Goal: Transaction & Acquisition: Download file/media

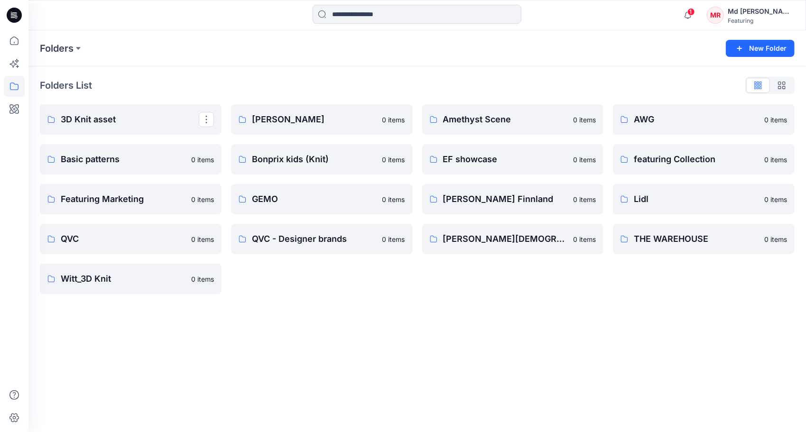
click at [79, 119] on p "3D Knit asset" at bounding box center [130, 119] width 138 height 13
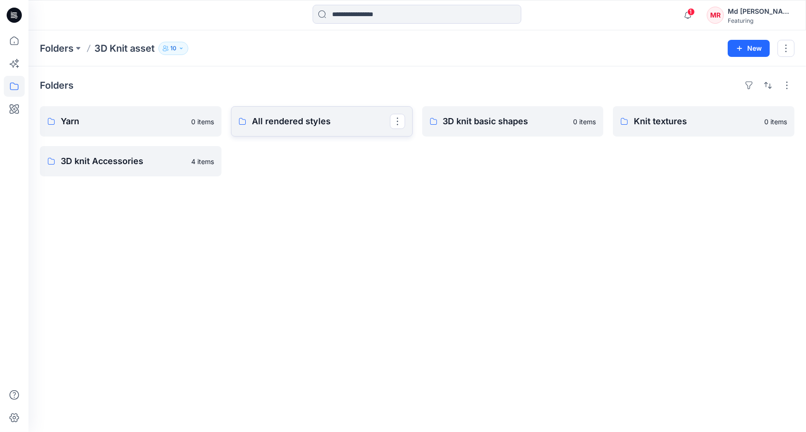
click at [291, 122] on p "All rendered styles" at bounding box center [321, 121] width 138 height 13
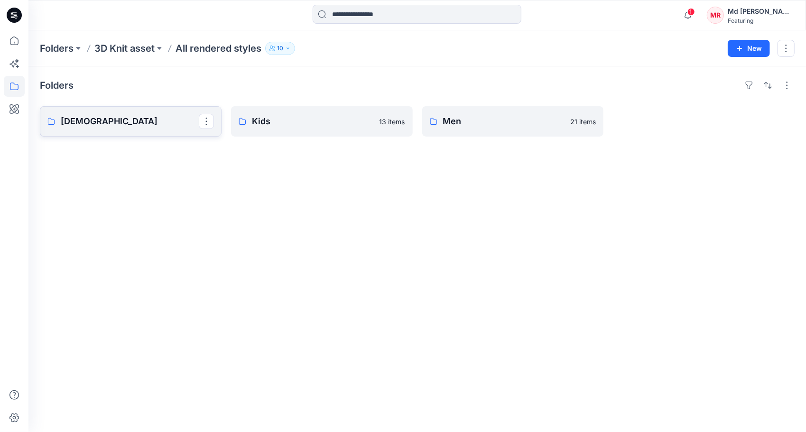
click at [119, 129] on link "[DEMOGRAPHIC_DATA]" at bounding box center [131, 121] width 182 height 30
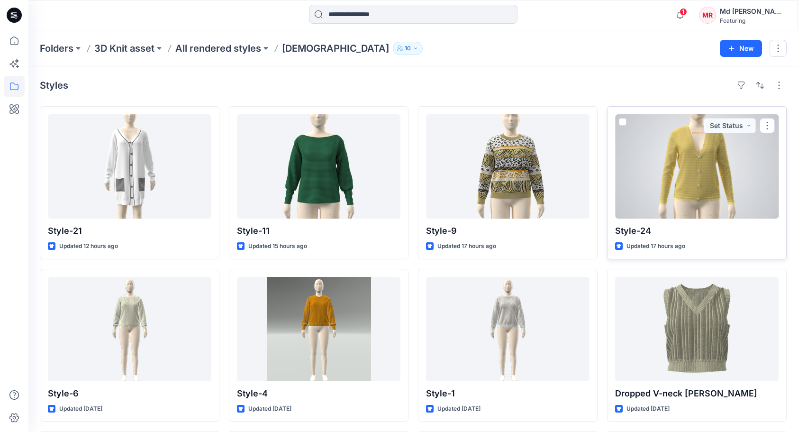
click at [702, 174] on div at bounding box center [697, 166] width 164 height 104
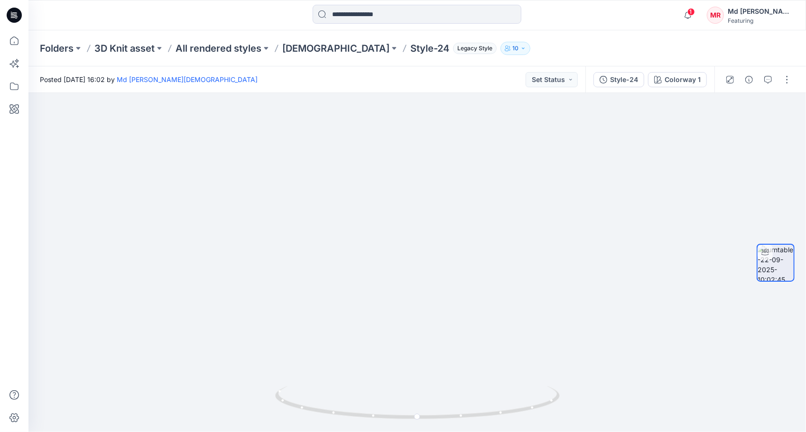
click at [410, 47] on p "Style-24" at bounding box center [429, 48] width 39 height 13
click at [410, 51] on p "Style-24" at bounding box center [429, 48] width 39 height 13
click at [309, 51] on p "[DEMOGRAPHIC_DATA]" at bounding box center [335, 48] width 107 height 13
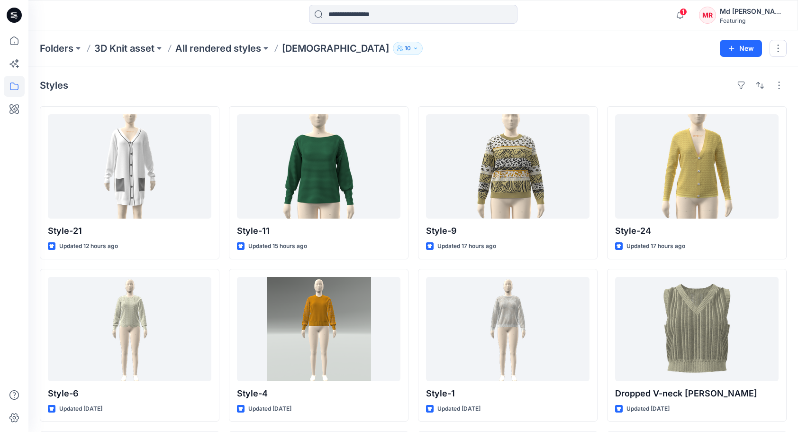
click at [476, 66] on div "Folders 3D Knit asset All rendered styles [DEMOGRAPHIC_DATA] 10 New" at bounding box center [413, 48] width 770 height 36
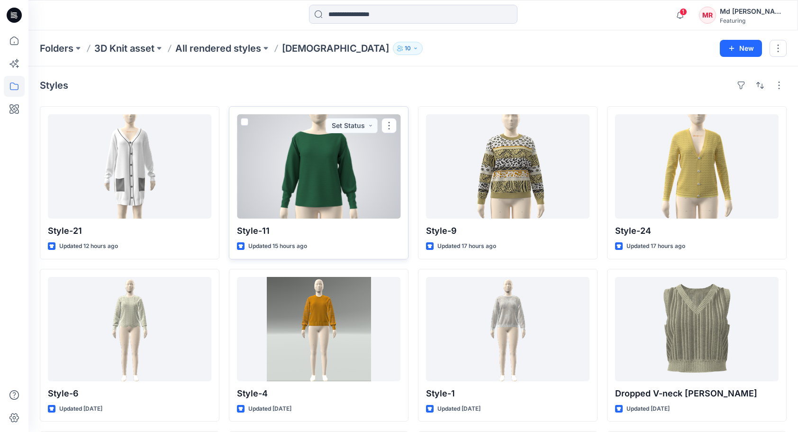
click at [344, 183] on div at bounding box center [319, 166] width 164 height 104
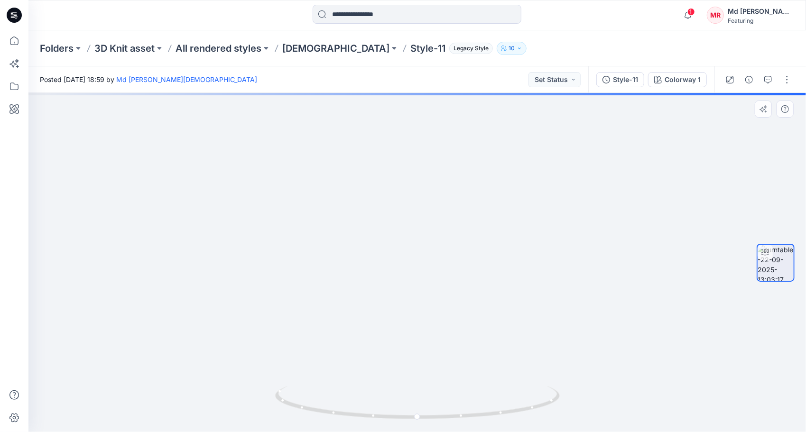
drag, startPoint x: 389, startPoint y: 223, endPoint x: 359, endPoint y: 337, distance: 117.2
click at [359, 337] on img at bounding box center [417, 248] width 626 height 368
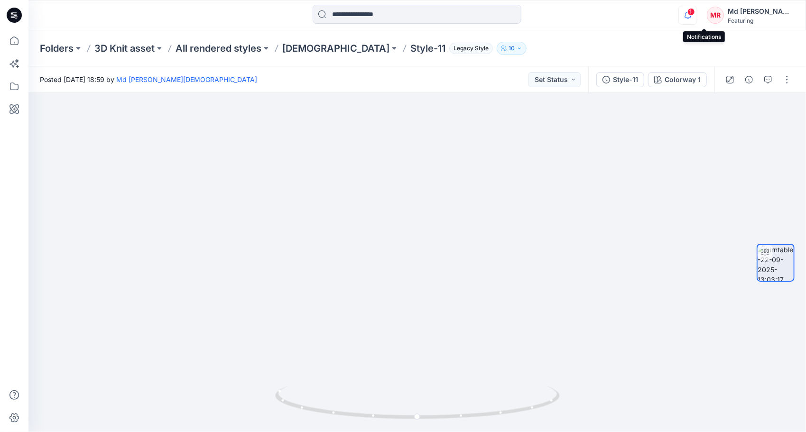
click at [696, 16] on icon "button" at bounding box center [687, 15] width 18 height 19
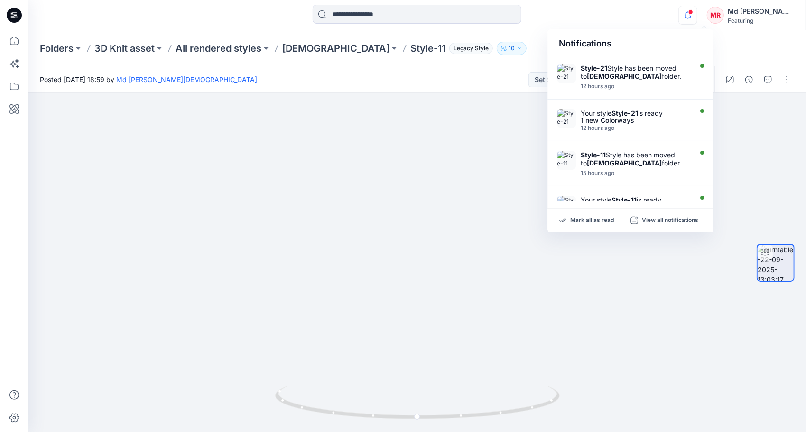
drag, startPoint x: 705, startPoint y: 16, endPoint x: 722, endPoint y: 22, distance: 17.1
click at [696, 17] on icon "button" at bounding box center [687, 15] width 18 height 19
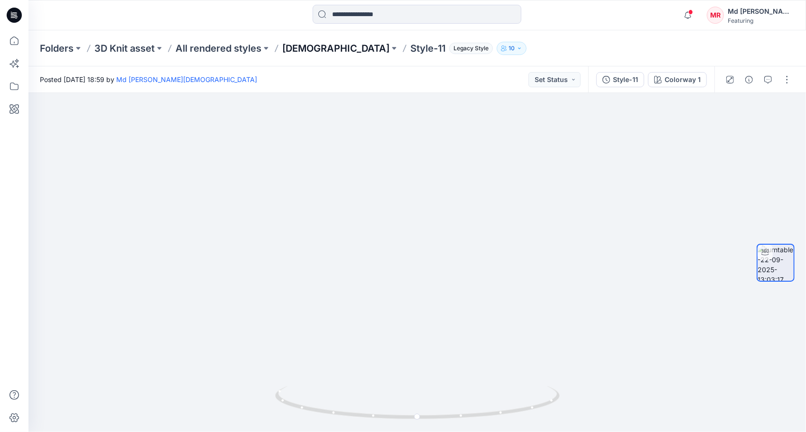
click at [294, 50] on p "[DEMOGRAPHIC_DATA]" at bounding box center [335, 48] width 107 height 13
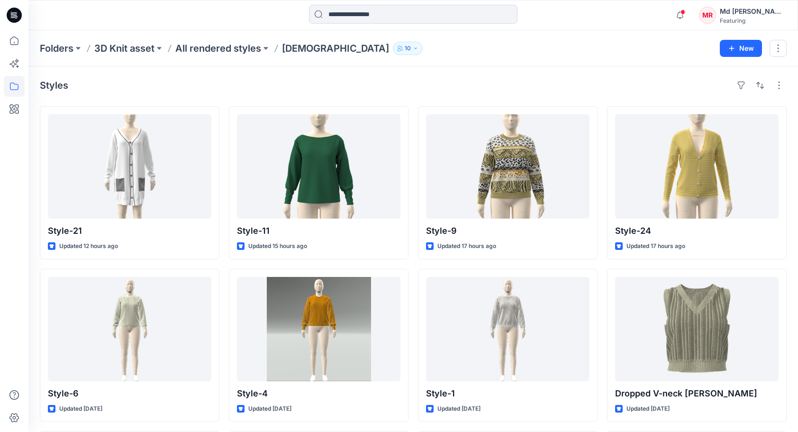
click at [211, 49] on p "All rendered styles" at bounding box center [218, 48] width 86 height 13
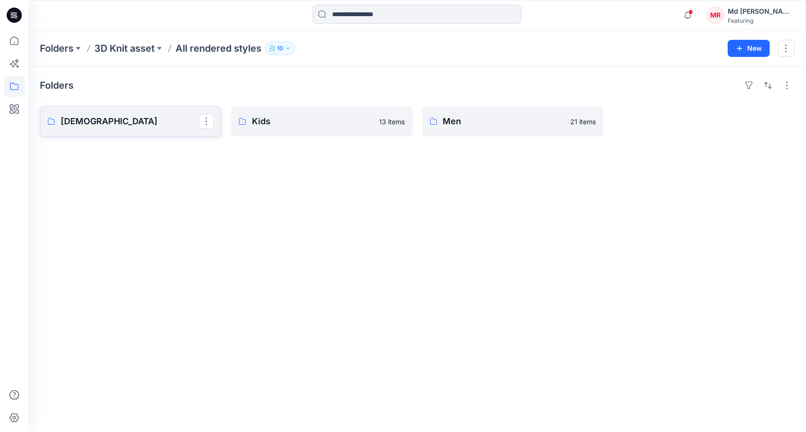
click at [104, 122] on p "[DEMOGRAPHIC_DATA]" at bounding box center [130, 121] width 138 height 13
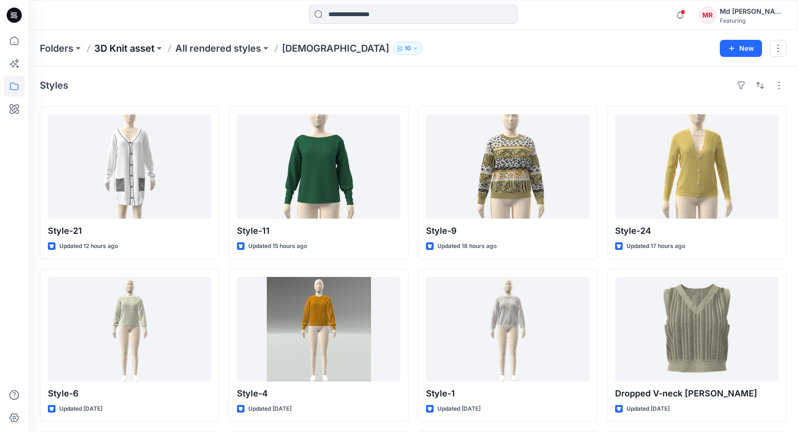
click at [136, 49] on p "3D Knit asset" at bounding box center [124, 48] width 60 height 13
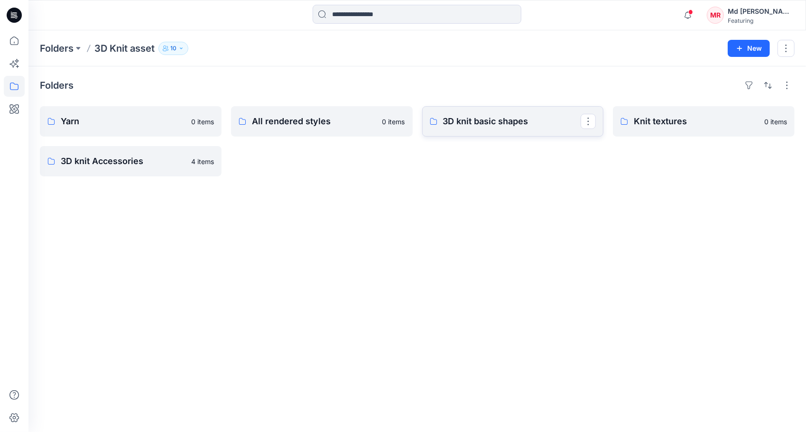
click at [469, 125] on p "3D knit basic shapes" at bounding box center [512, 121] width 138 height 13
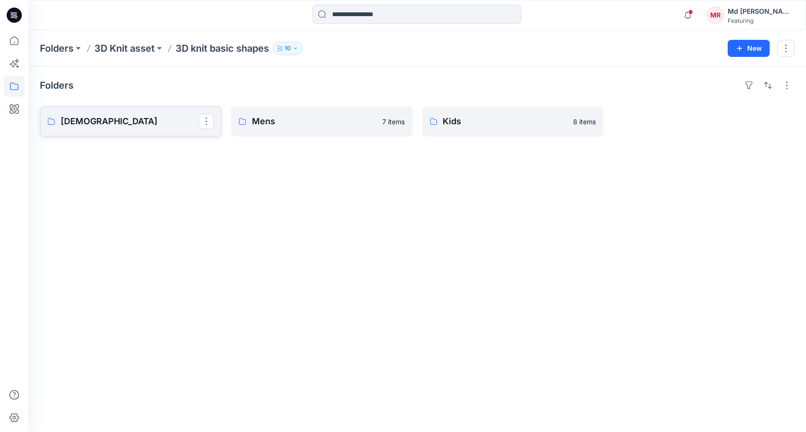
click at [129, 126] on p "[DEMOGRAPHIC_DATA]" at bounding box center [130, 121] width 138 height 13
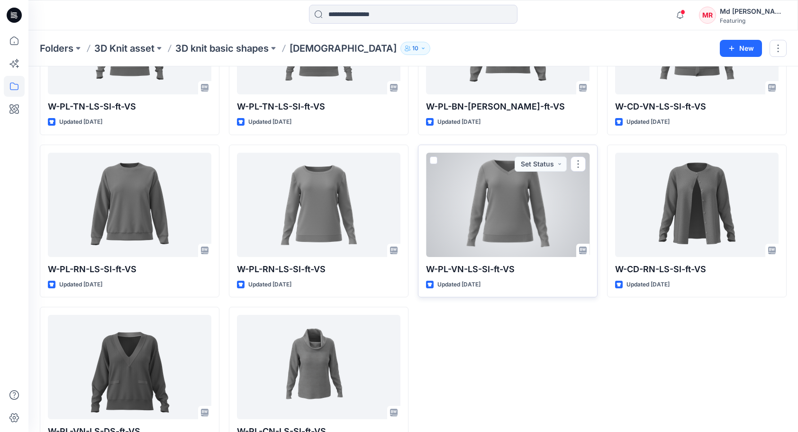
scroll to position [777, 0]
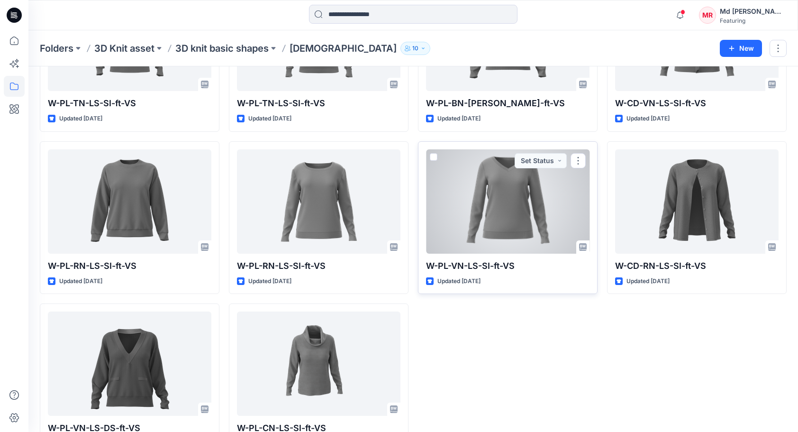
click at [543, 192] on div at bounding box center [508, 201] width 164 height 104
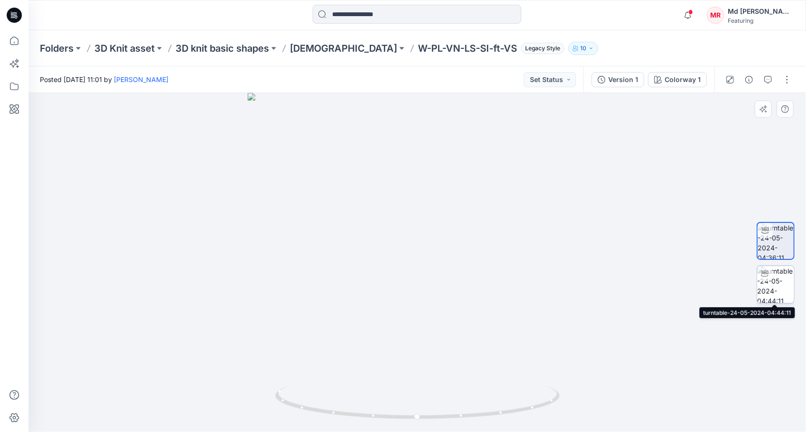
click at [779, 281] on img at bounding box center [775, 284] width 37 height 37
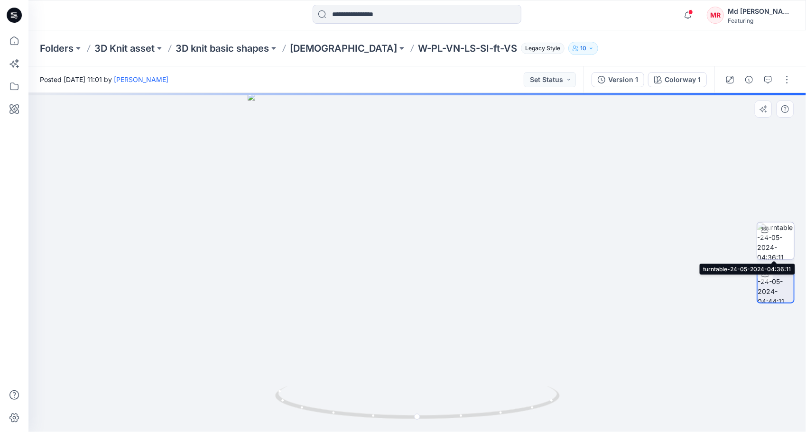
click at [781, 236] on img at bounding box center [775, 240] width 37 height 37
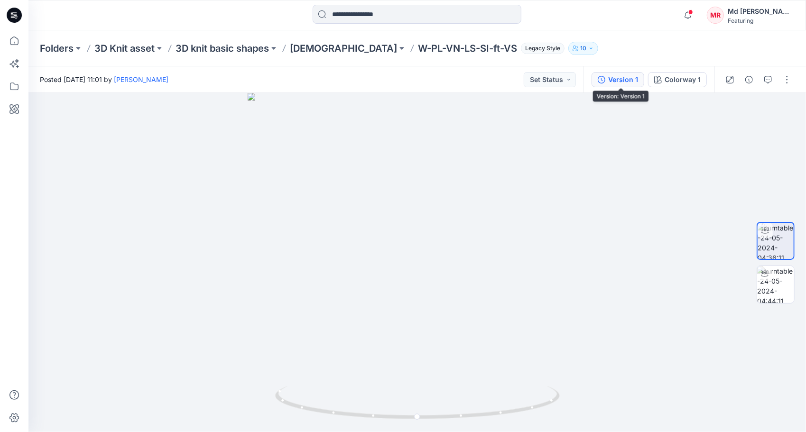
click at [632, 77] on div "Version 1" at bounding box center [623, 79] width 30 height 10
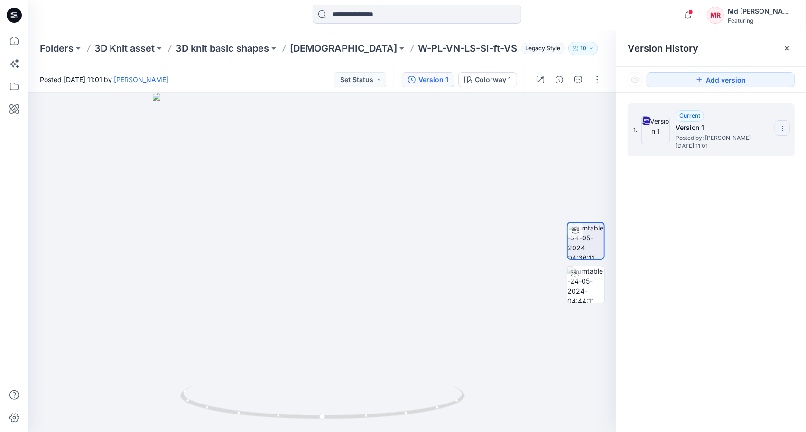
click at [783, 126] on icon at bounding box center [782, 129] width 8 height 8
click at [740, 144] on span "Download Source BW File" at bounding box center [735, 146] width 80 height 11
